Goal: Register for event/course

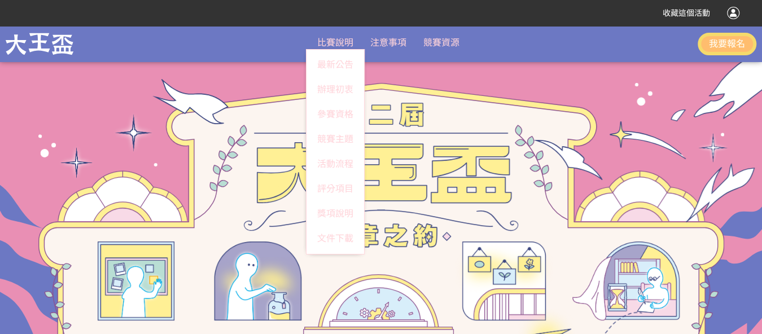
click at [335, 42] on span "比賽說明" at bounding box center [335, 42] width 36 height 11
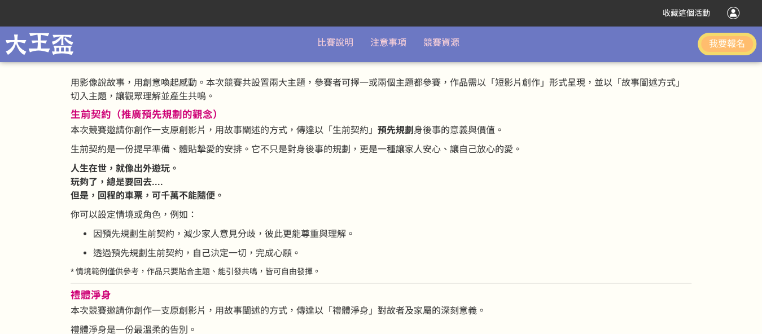
scroll to position [1335, 0]
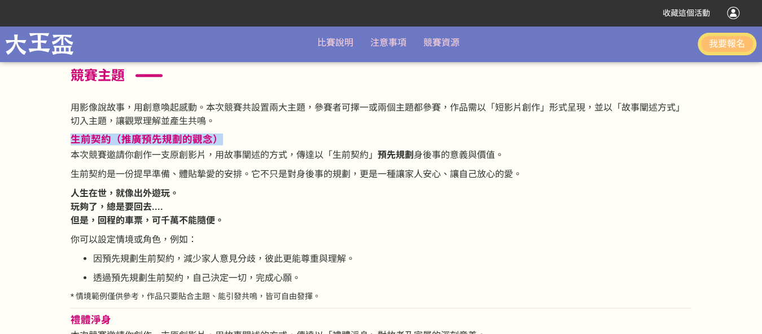
drag, startPoint x: 71, startPoint y: 141, endPoint x: 223, endPoint y: 140, distance: 152.9
click at [223, 140] on h3 "生前契約（推廣預先規劃的觀念）" at bounding box center [381, 140] width 621 height 12
click at [220, 141] on h3 "生前契約（推廣預先規劃的觀念）" at bounding box center [381, 140] width 621 height 12
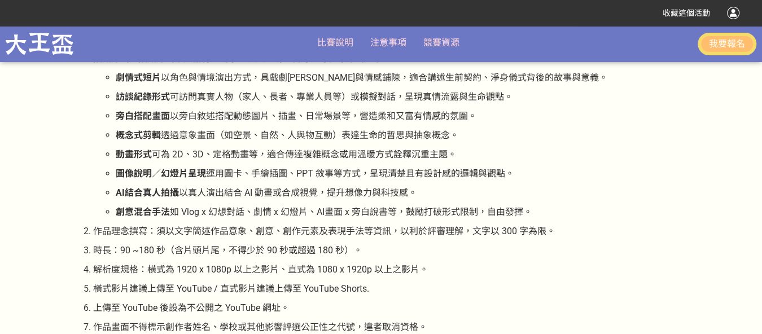
scroll to position [2048, 0]
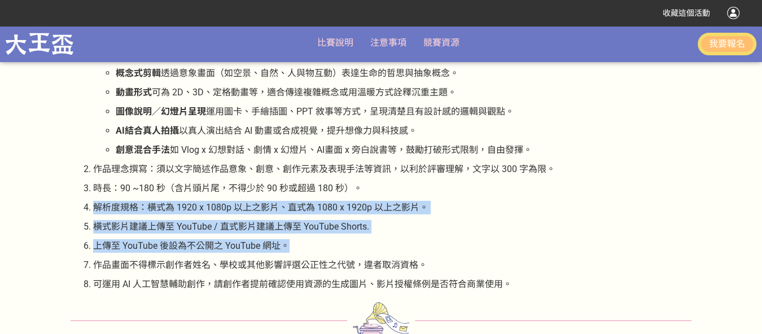
drag, startPoint x: 95, startPoint y: 207, endPoint x: 353, endPoint y: 245, distance: 261.3
click at [353, 245] on ol "拍攝方式：拍攝方式不限器材、場景、演員、動畫皆可，可參考方式如下： 劇情式短片 以角色與情境演出方式，具戲劇[PERSON_NAME]與情感鋪陳，適合講述生前…" at bounding box center [381, 140] width 621 height 301
click at [310, 247] on p "上傳至 YouTube 後設為不公開之 YouTube 網址。" at bounding box center [392, 246] width 598 height 14
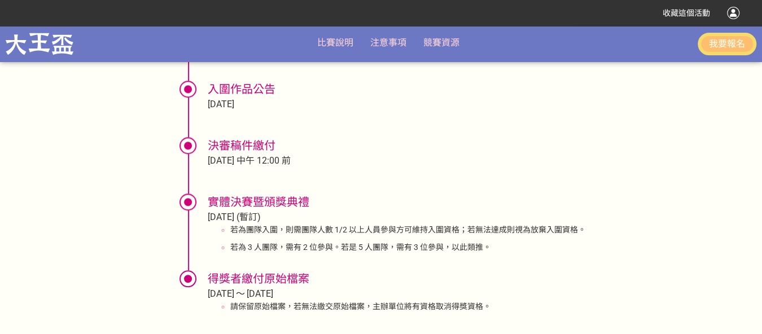
scroll to position [2739, 0]
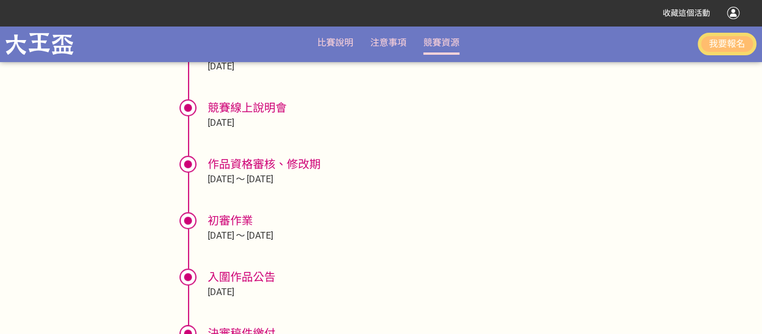
click at [437, 40] on link "競賽資源" at bounding box center [441, 42] width 36 height 11
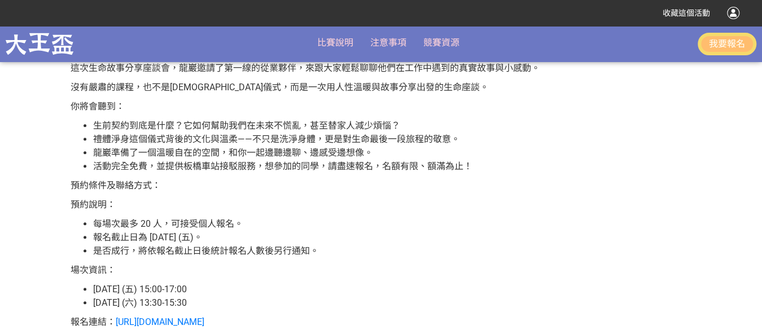
scroll to position [335, 0]
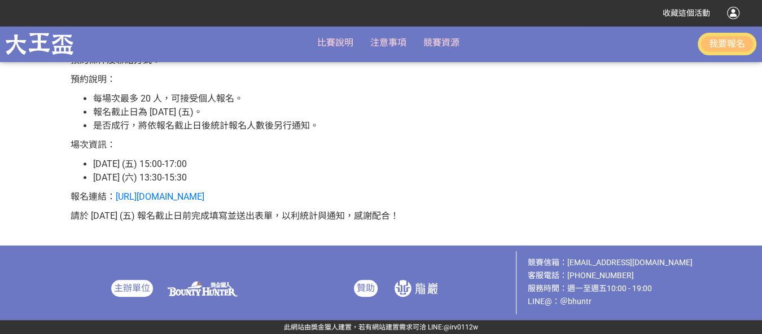
drag, startPoint x: 718, startPoint y: 41, endPoint x: 735, endPoint y: 44, distance: 17.7
click at [735, 44] on button "我要報名" at bounding box center [726, 44] width 59 height 23
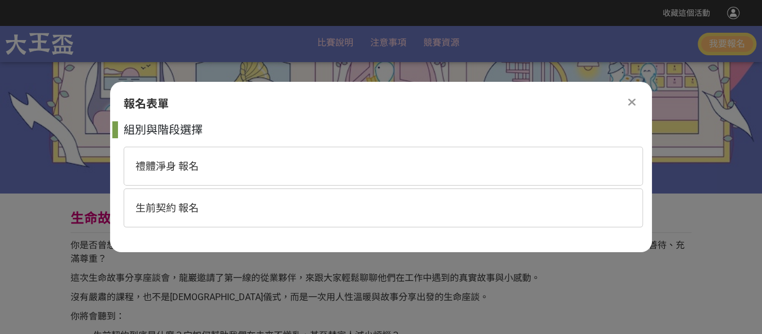
scroll to position [0, 0]
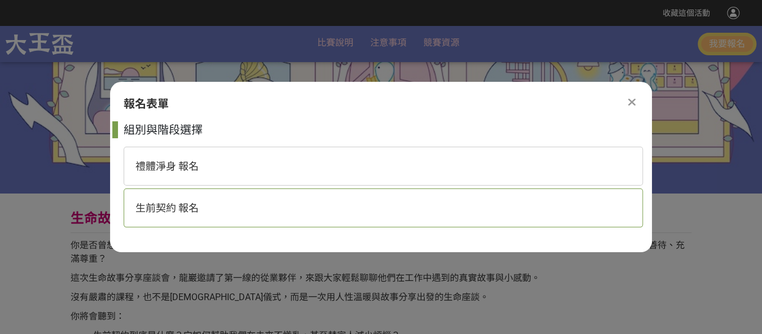
click at [192, 202] on span "生前契約 報名" at bounding box center [166, 208] width 63 height 12
select select "185365:185622"
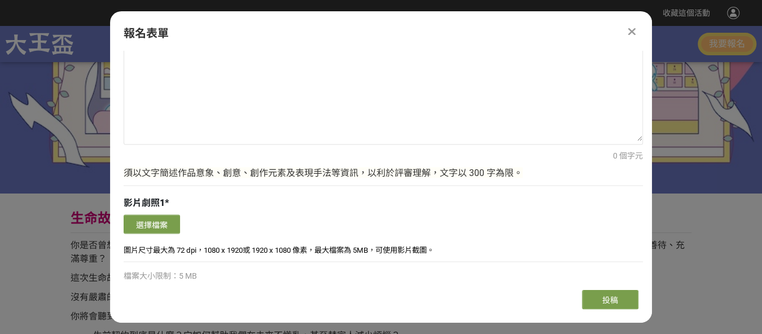
scroll to position [919, 0]
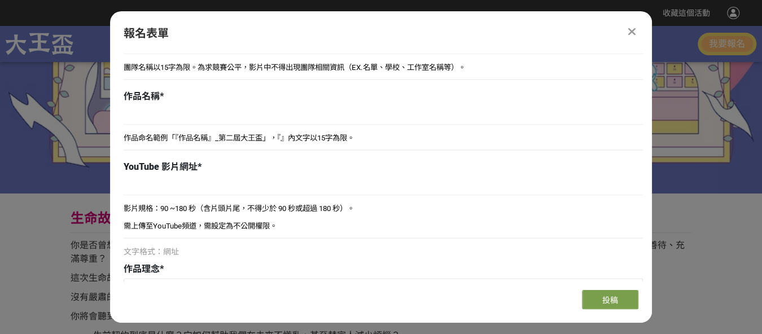
click at [633, 31] on icon at bounding box center [631, 31] width 7 height 11
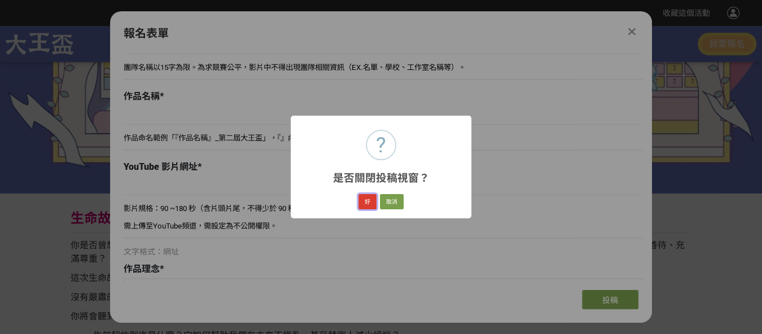
click at [367, 203] on button "好" at bounding box center [367, 202] width 18 height 16
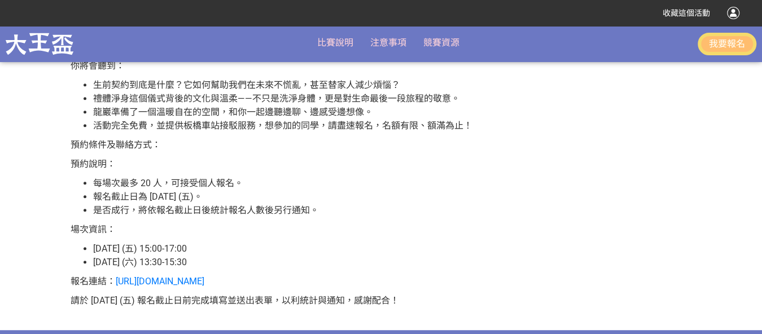
scroll to position [313, 0]
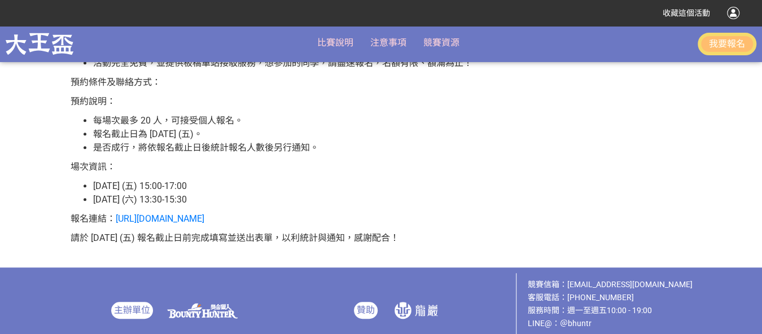
click at [727, 45] on button "我要報名" at bounding box center [726, 44] width 59 height 23
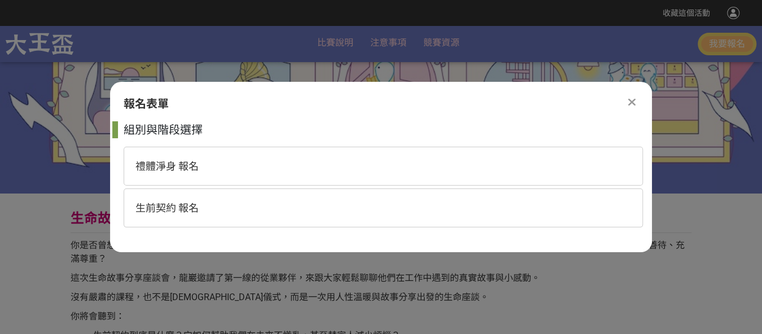
scroll to position [0, 0]
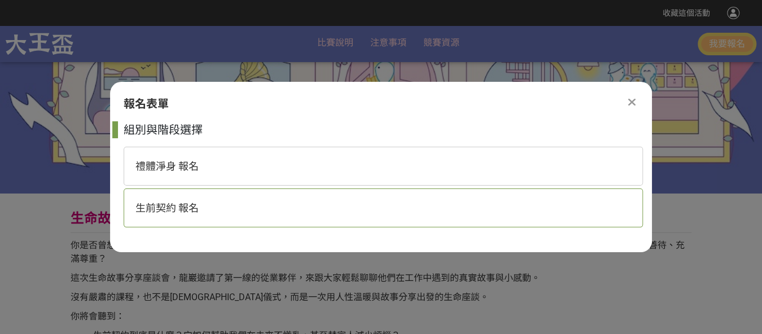
click at [195, 211] on span "生前契約 報名" at bounding box center [166, 208] width 63 height 12
select select "185365:185622"
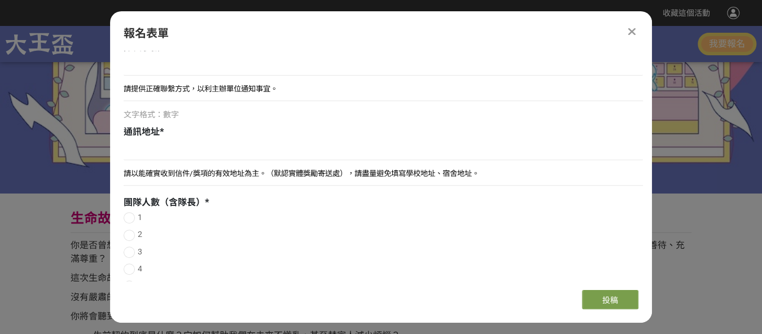
scroll to position [356, 0]
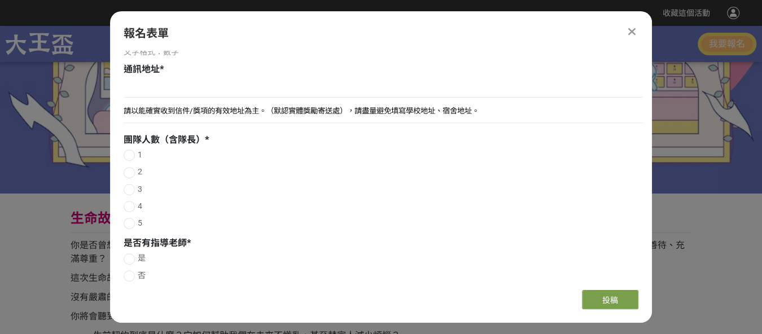
click at [631, 31] on icon at bounding box center [631, 31] width 7 height 11
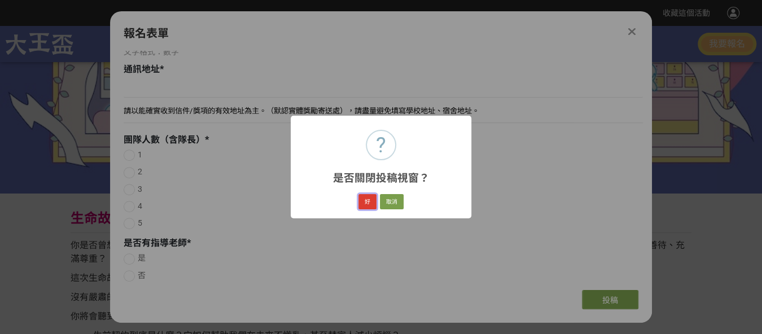
click at [368, 203] on button "好" at bounding box center [367, 202] width 18 height 16
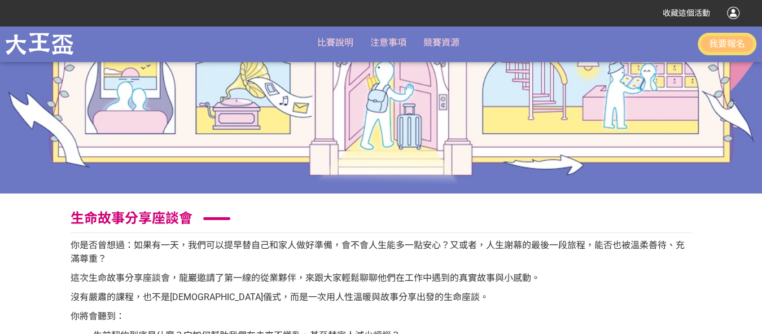
scroll to position [313, 0]
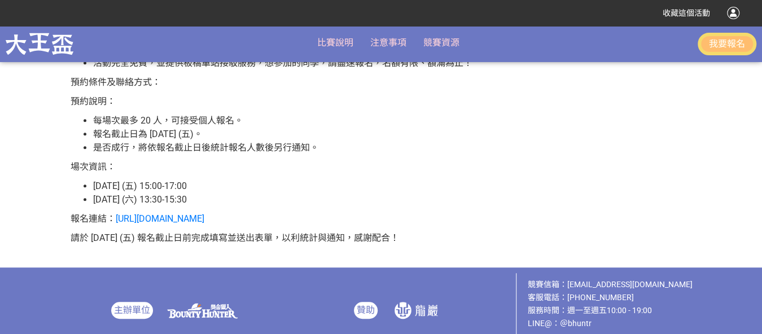
click at [730, 46] on button "我要報名" at bounding box center [726, 44] width 59 height 23
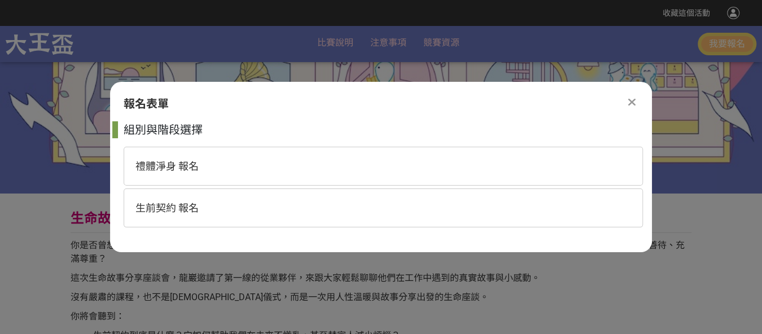
scroll to position [0, 0]
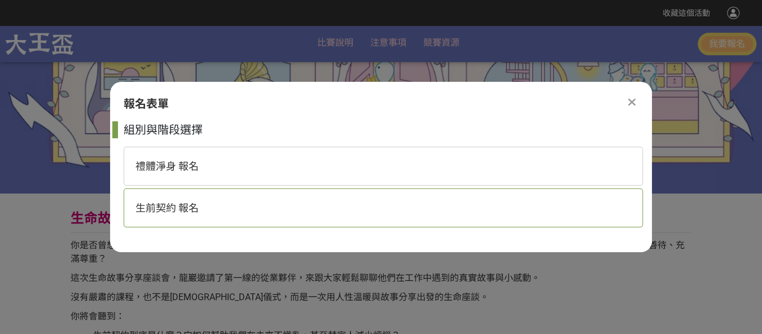
click at [153, 200] on div "生前契約 報名" at bounding box center [383, 207] width 519 height 39
select select "185365:185622"
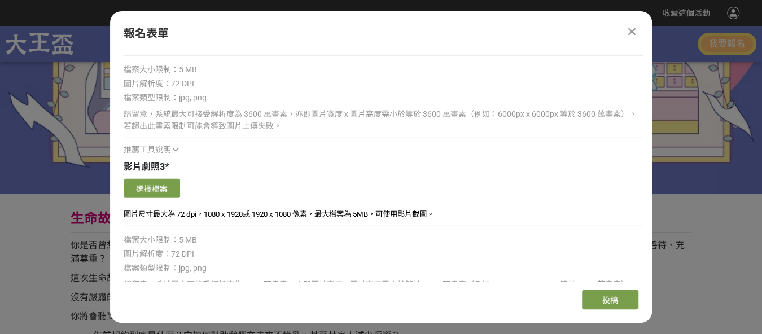
scroll to position [1358, 0]
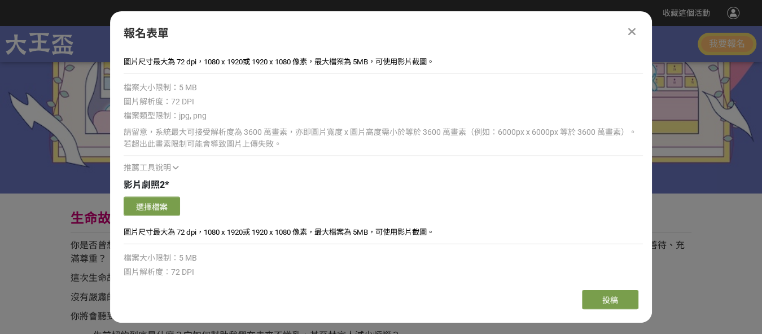
click at [633, 33] on icon at bounding box center [631, 31] width 7 height 11
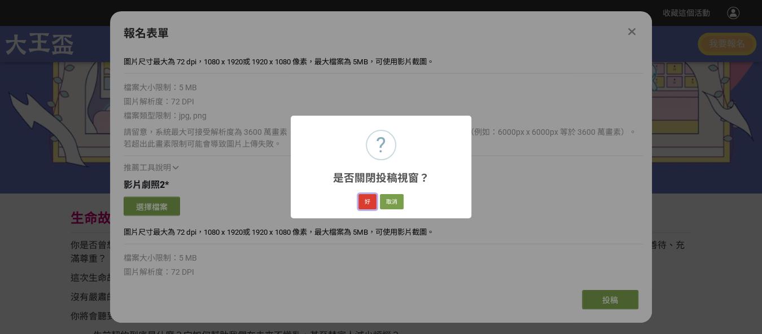
click at [370, 203] on button "好" at bounding box center [367, 202] width 18 height 16
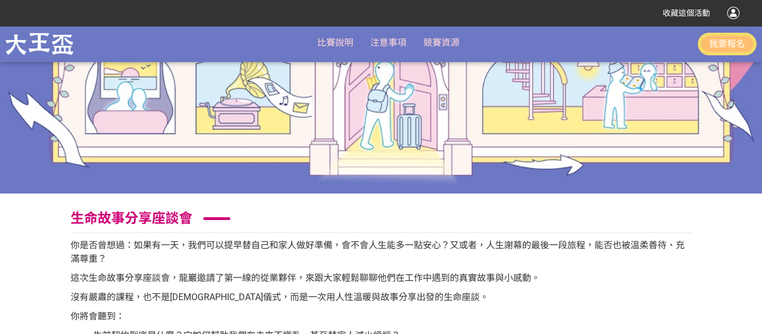
scroll to position [313, 0]
